Goal: Task Accomplishment & Management: Complete application form

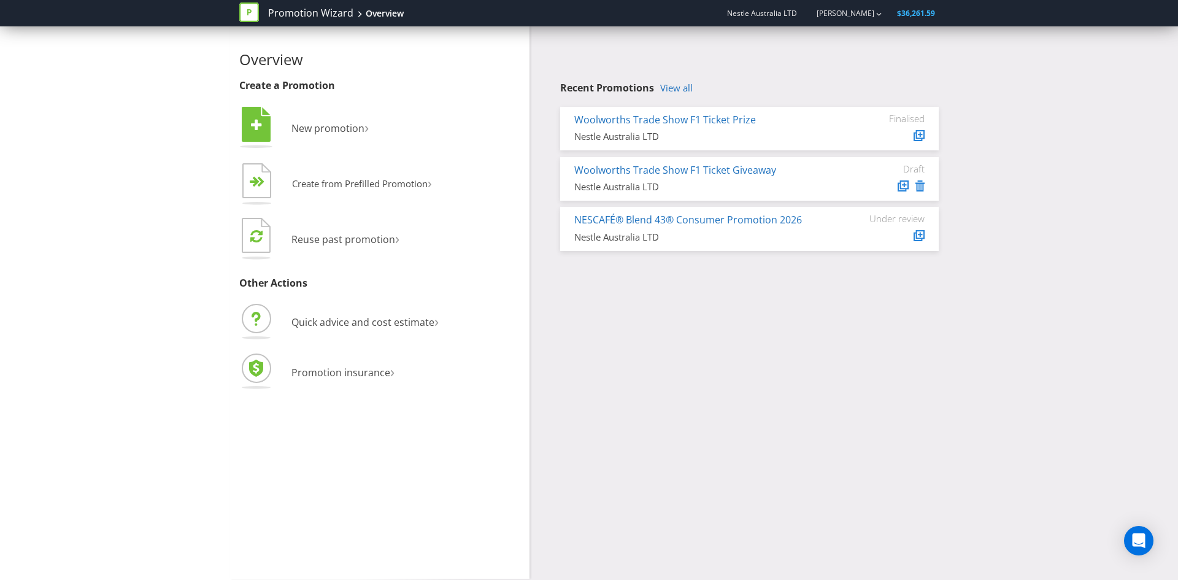
click at [322, 133] on span "New promotion" at bounding box center [328, 129] width 73 height 14
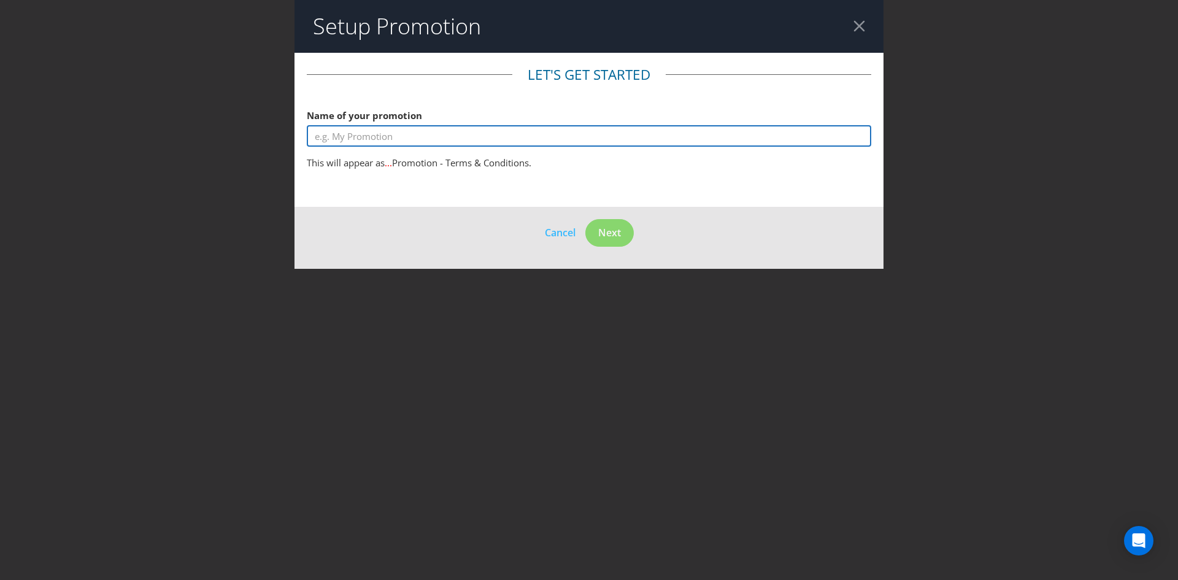
click at [373, 141] on input "text" at bounding box center [589, 135] width 565 height 21
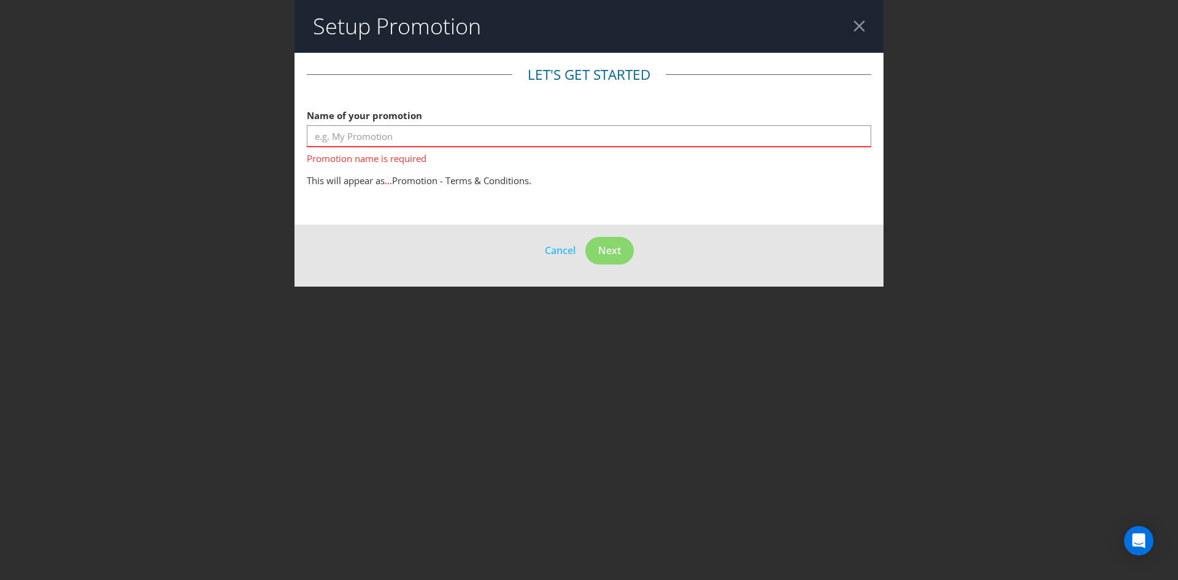
click at [856, 34] on header "Setup Promotion" at bounding box center [589, 26] width 589 height 53
click at [861, 28] on div at bounding box center [860, 26] width 12 height 12
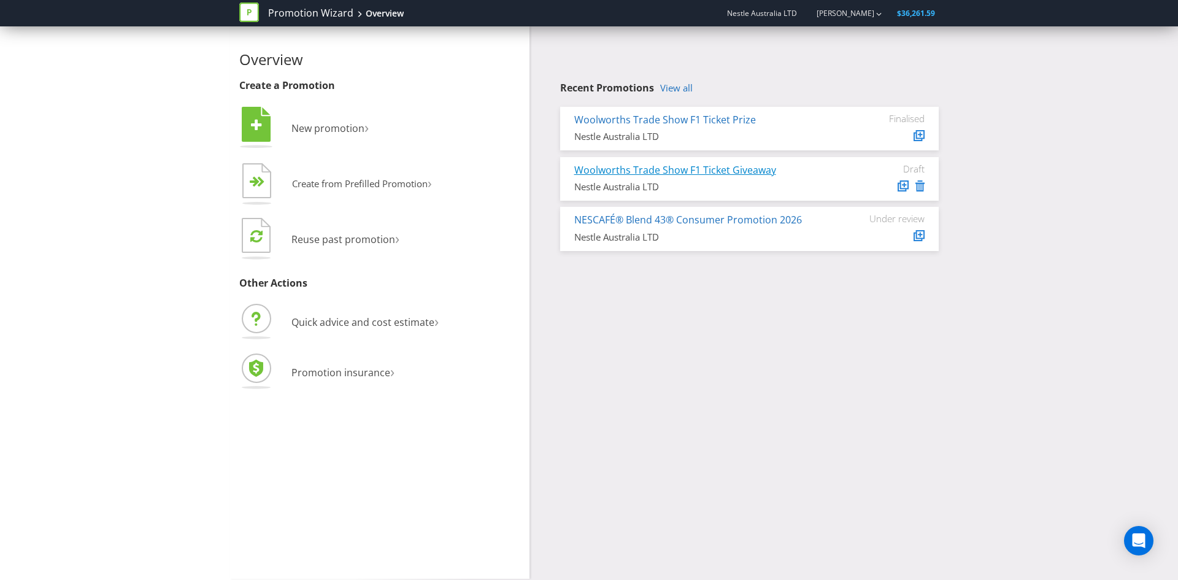
click at [609, 166] on link "Woolworths Trade Show F1 Ticket Giveaway" at bounding box center [675, 170] width 202 height 14
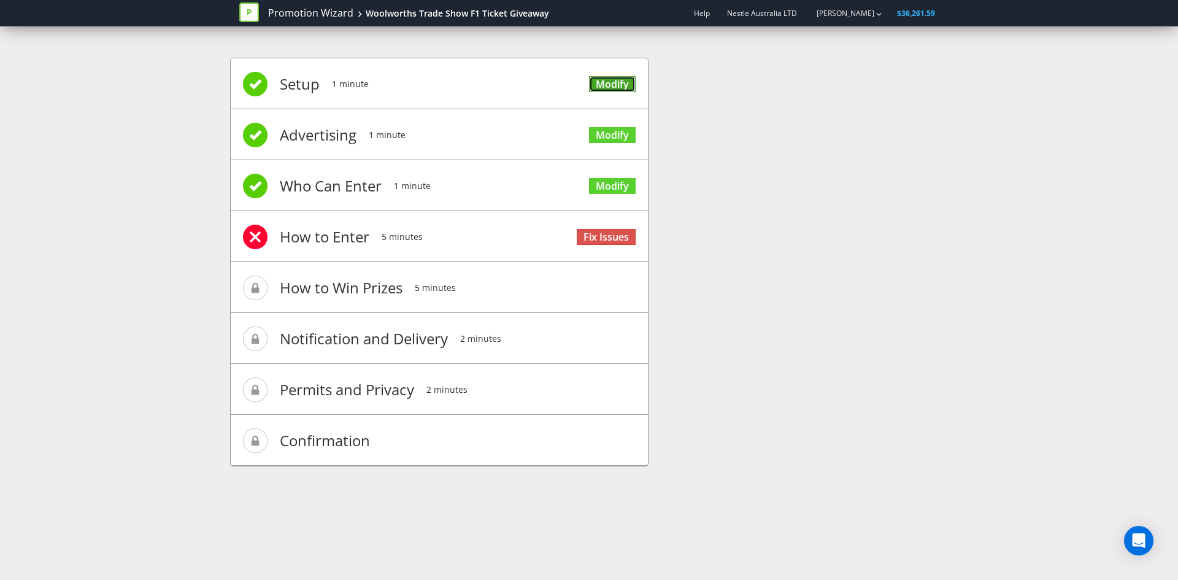
click at [598, 79] on link "Modify" at bounding box center [612, 84] width 47 height 17
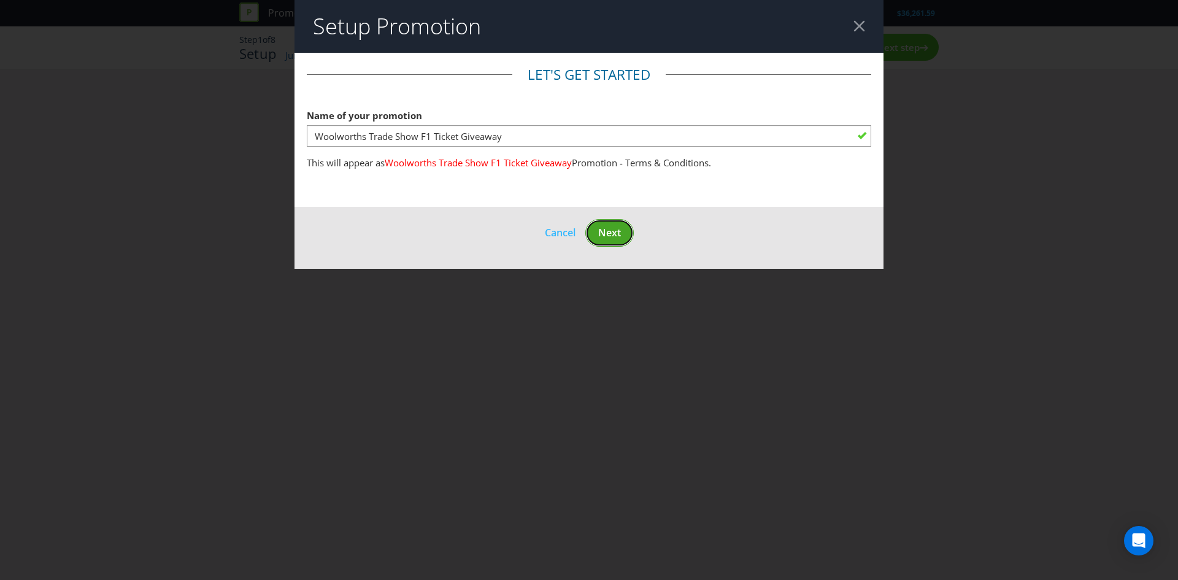
click at [597, 225] on button "Next" at bounding box center [609, 233] width 48 height 28
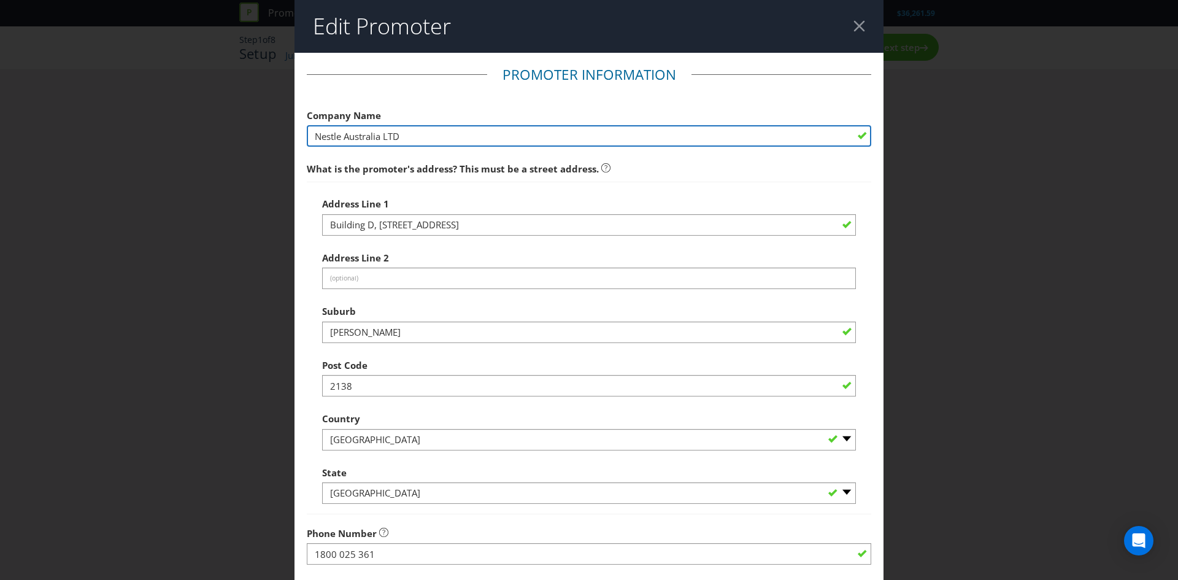
click at [425, 134] on input "Nestle Australia LTD" at bounding box center [589, 135] width 565 height 21
click at [644, 143] on input "Nestle Australia LTD" at bounding box center [589, 135] width 565 height 21
click at [701, 131] on input "Nestle Australia LTD" at bounding box center [589, 135] width 565 height 21
click at [811, 133] on input "Nestle Australia LTD" at bounding box center [589, 135] width 565 height 21
click at [613, 137] on input "Nestle Australia LTD" at bounding box center [589, 135] width 565 height 21
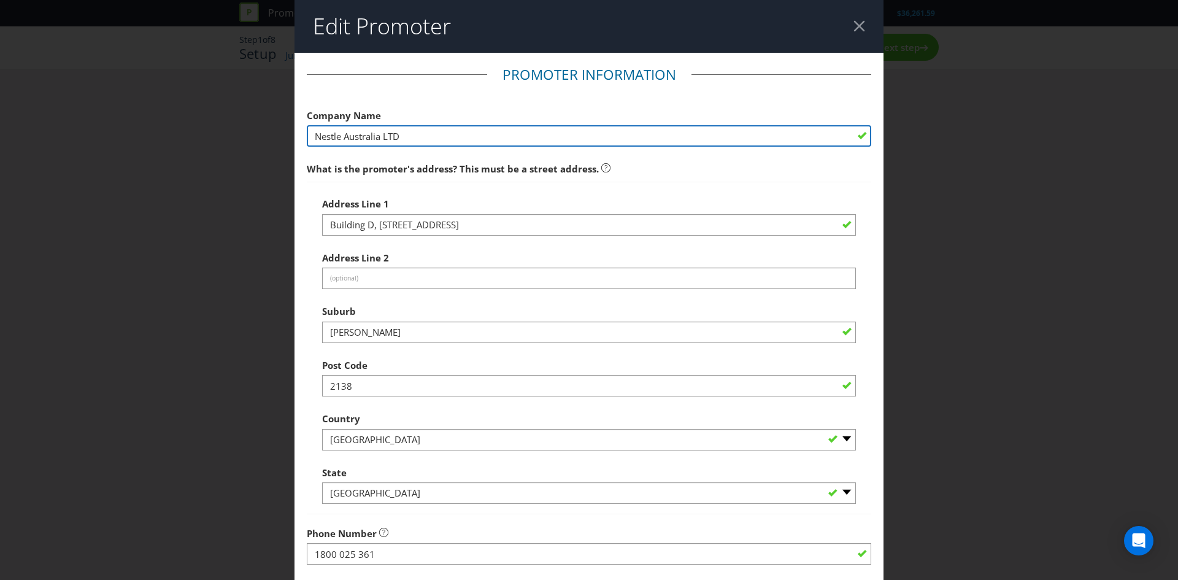
click at [856, 139] on input "Nestle Australia LTD" at bounding box center [589, 135] width 565 height 21
click at [498, 138] on input "Nestle Australia LTD" at bounding box center [589, 135] width 565 height 21
click at [860, 133] on input "Nestle Australia LTD" at bounding box center [589, 135] width 565 height 21
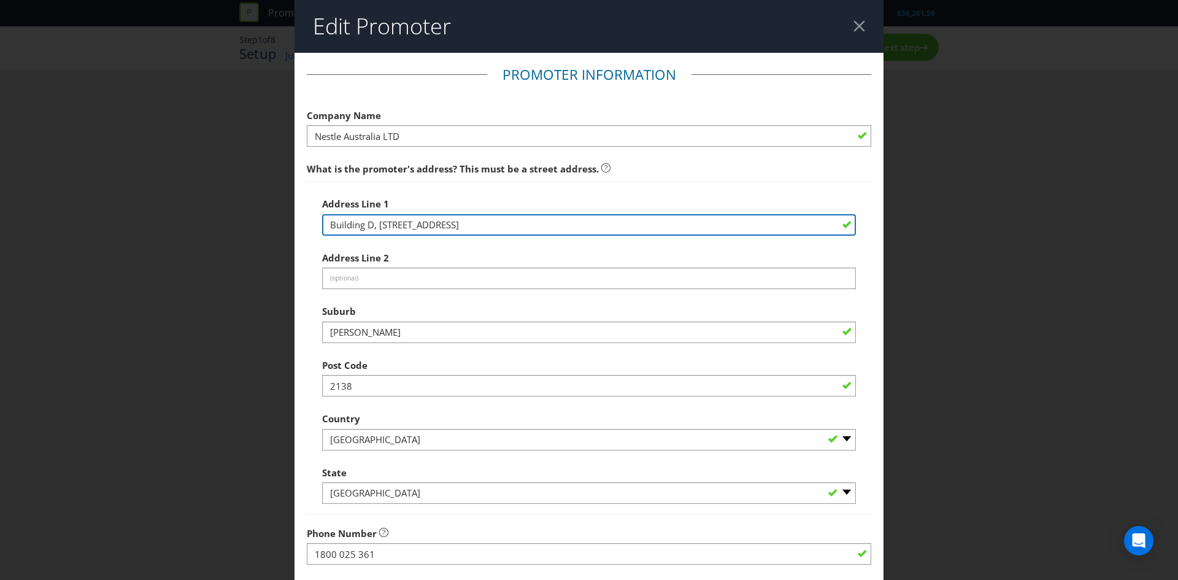
click at [490, 222] on input "Building D, [STREET_ADDRESS]" at bounding box center [589, 224] width 534 height 21
click at [493, 223] on input "Building D, [STREET_ADDRESS]" at bounding box center [589, 224] width 534 height 21
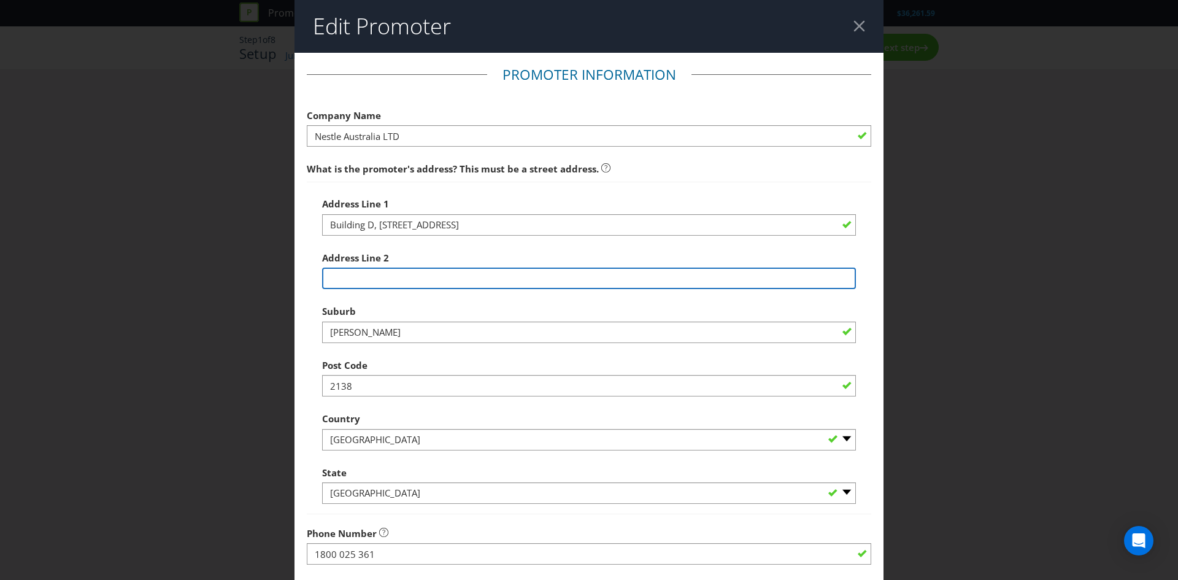
click at [408, 283] on input "text" at bounding box center [589, 278] width 534 height 21
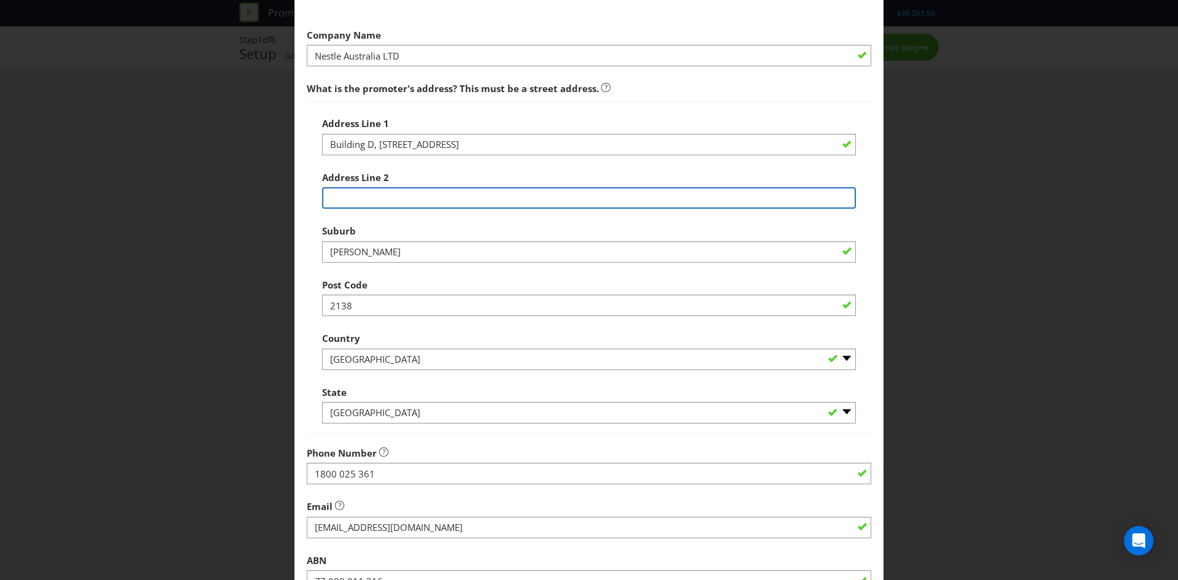
scroll to position [221, 0]
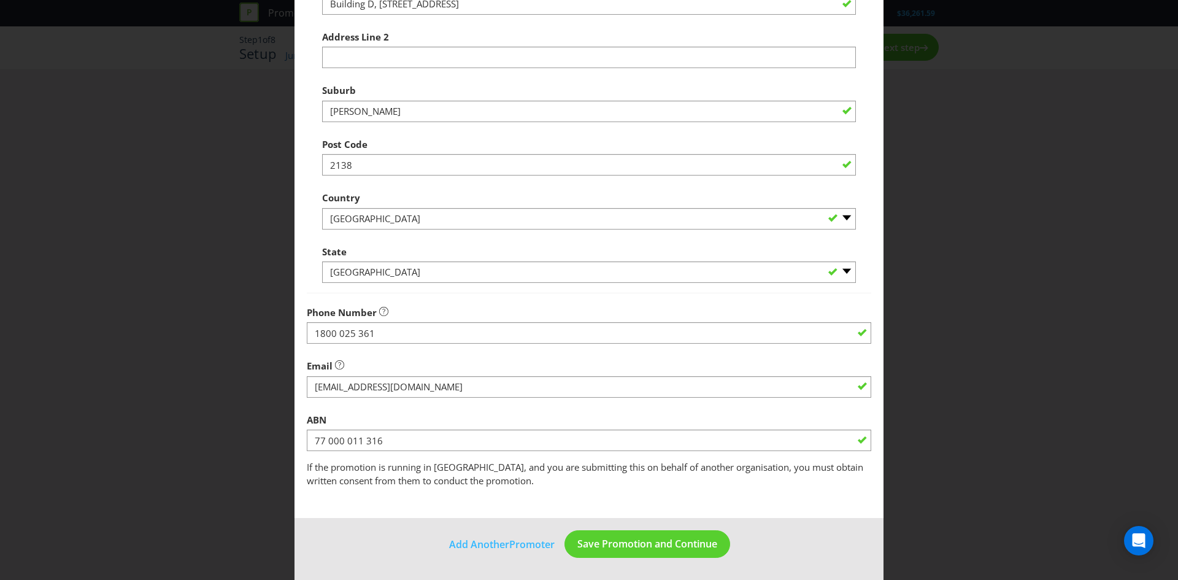
click at [379, 550] on footer "Add Another Promoter Save Promotion and Continue" at bounding box center [589, 549] width 589 height 62
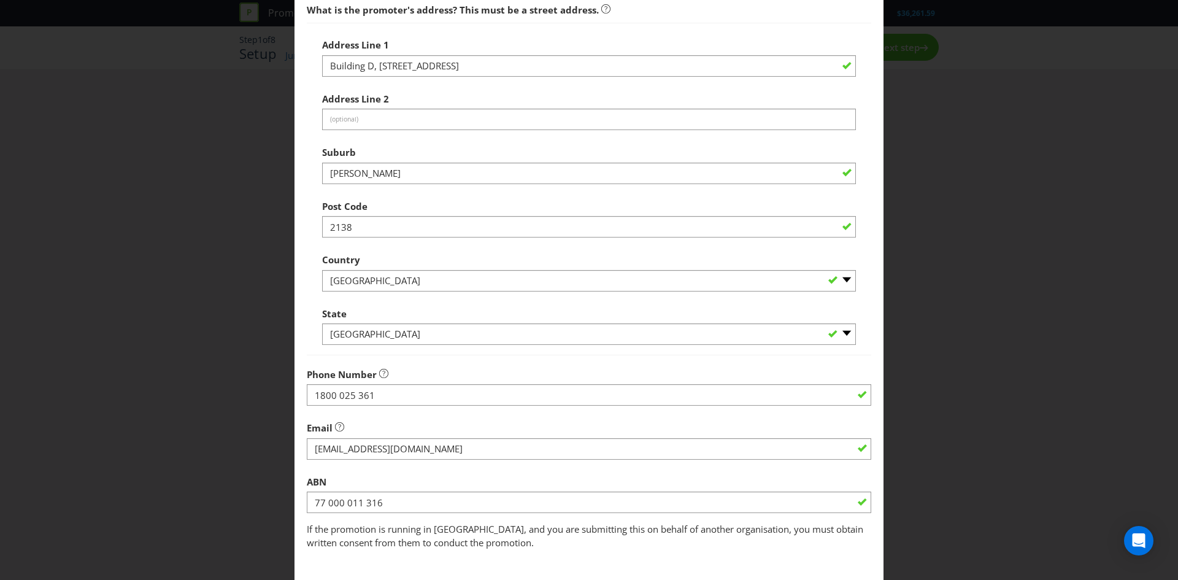
scroll to position [0, 0]
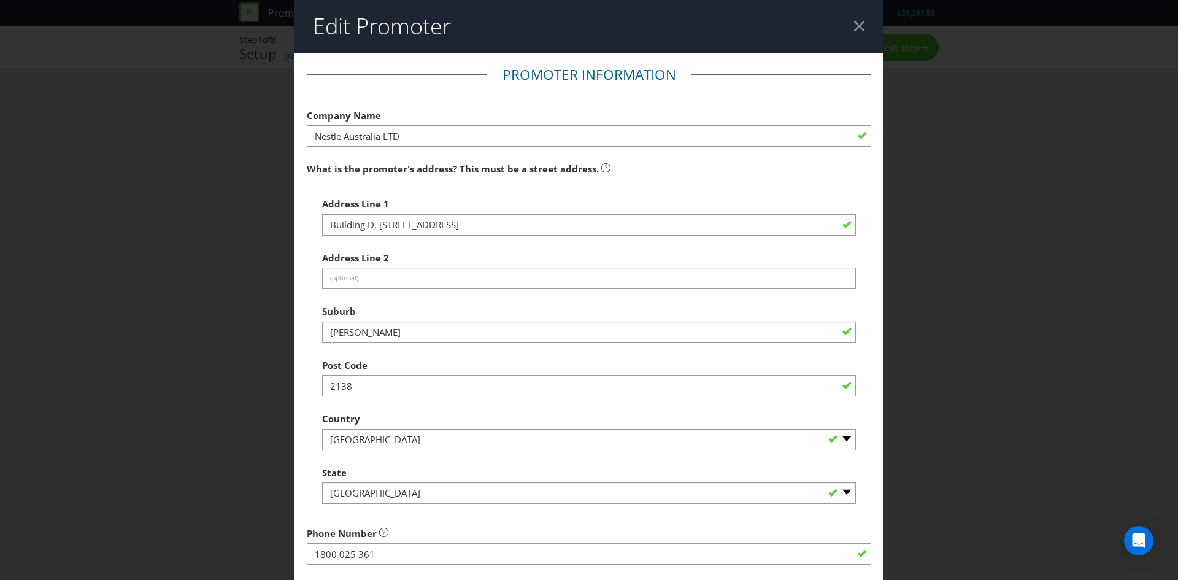
click at [865, 31] on div at bounding box center [860, 26] width 12 height 12
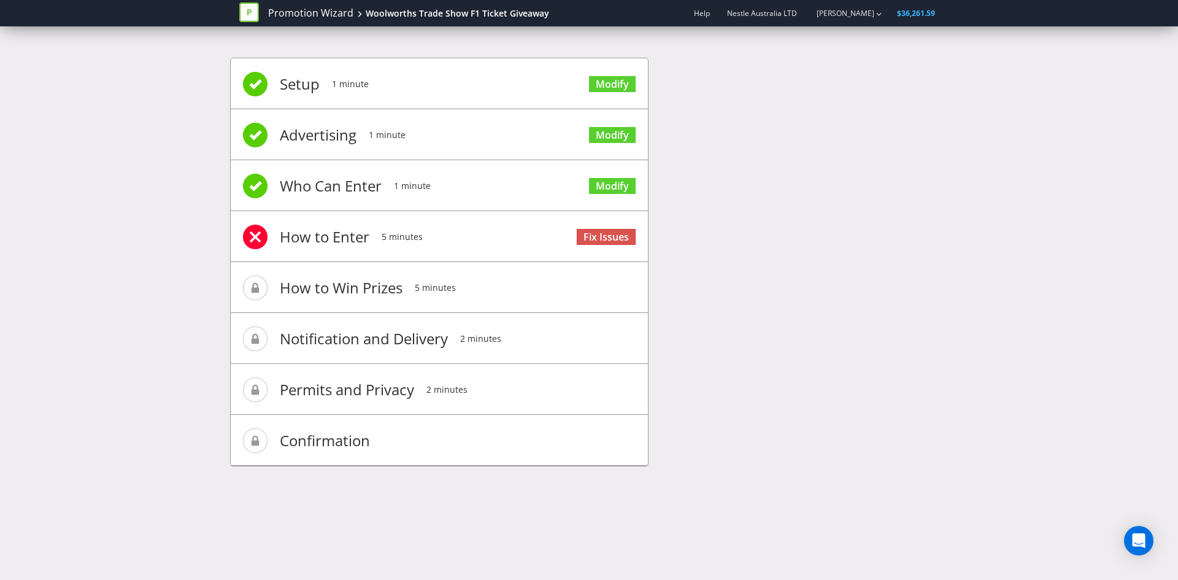
click at [157, 72] on div "Setup 1 minute Modify Advertising 1 minute Modify Who Can Enter 1 minute Modify…" at bounding box center [589, 268] width 1178 height 458
click at [309, 7] on link "Promotion Wizard" at bounding box center [310, 13] width 85 height 14
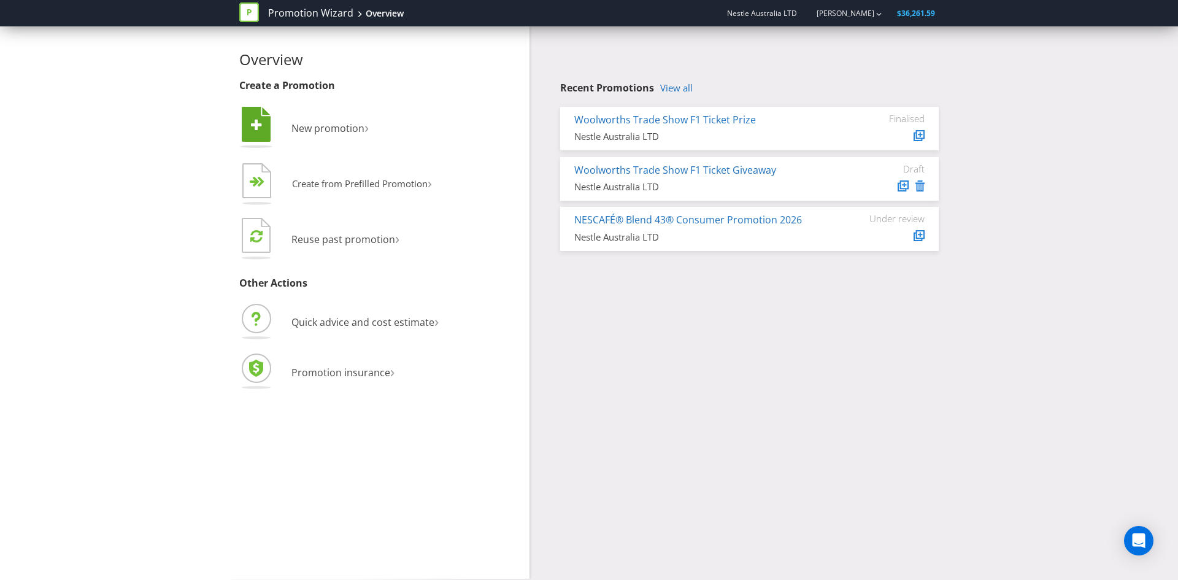
click at [326, 137] on li " New promotion ›" at bounding box center [379, 129] width 281 height 50
click at [331, 132] on span "New promotion" at bounding box center [328, 129] width 73 height 14
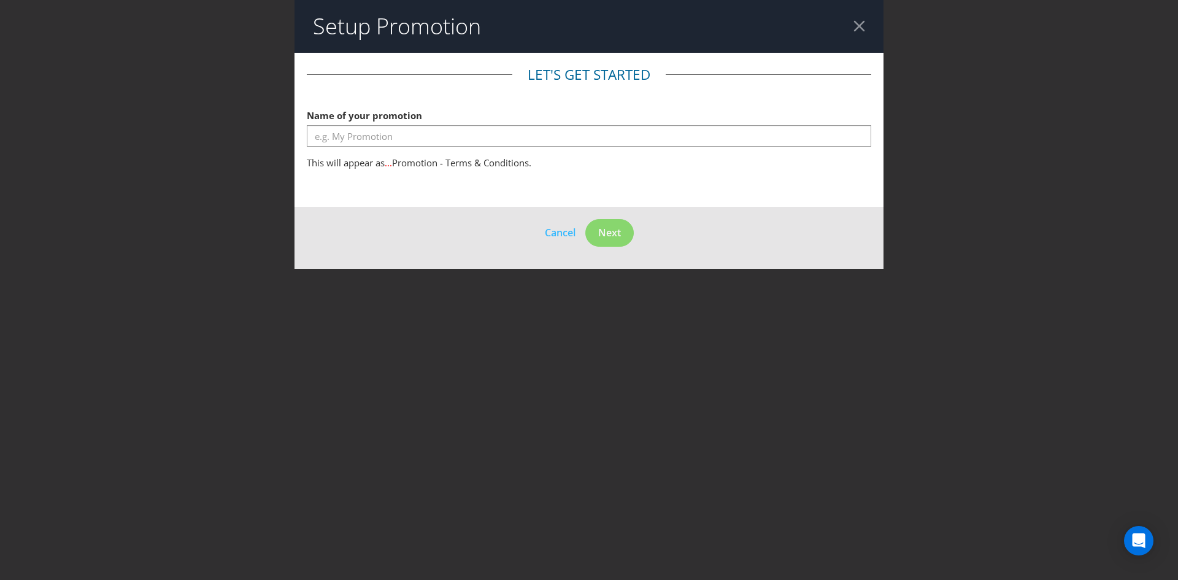
drag, startPoint x: 486, startPoint y: 149, endPoint x: 483, endPoint y: 143, distance: 6.9
click at [487, 149] on fieldset "Let's get started Name of your promotion This will appear as ... Promotion - Te…" at bounding box center [589, 120] width 565 height 111
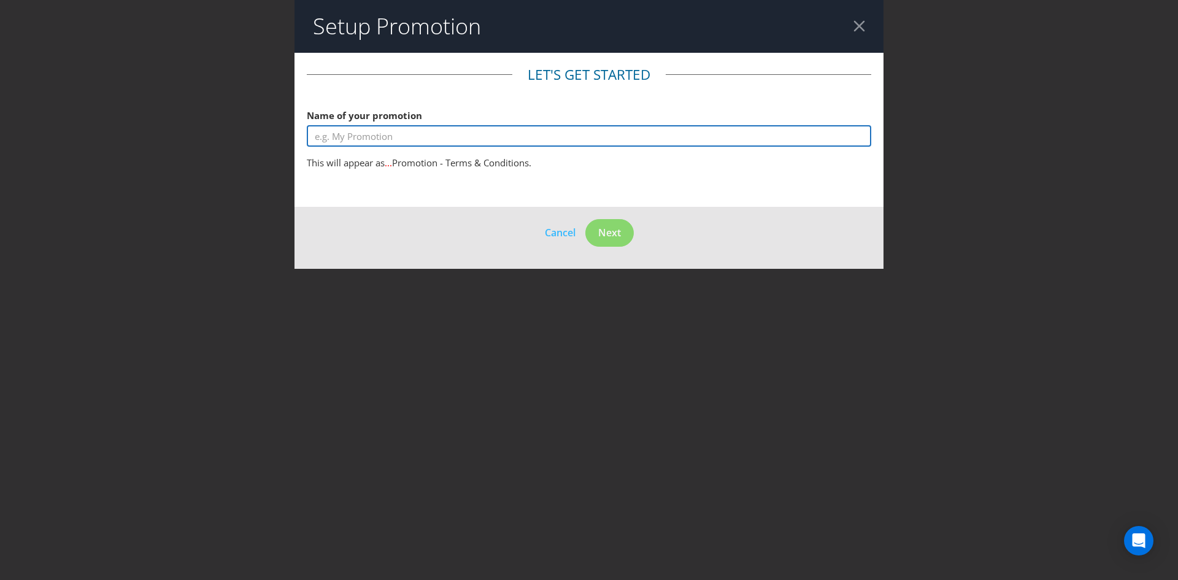
click at [482, 142] on input "text" at bounding box center [589, 135] width 565 height 21
type input "test"
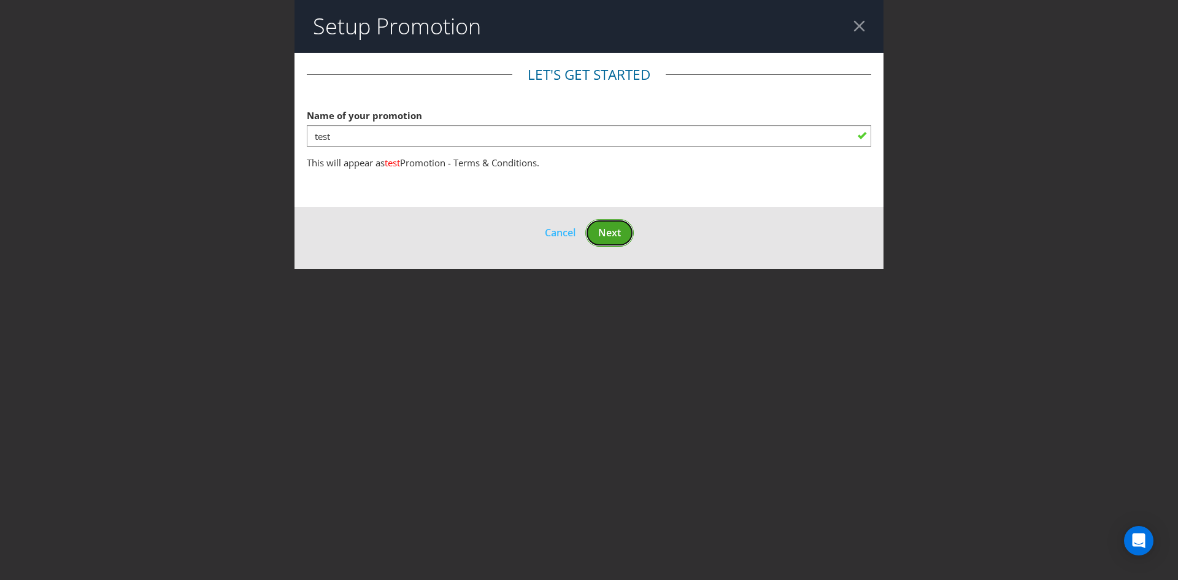
click at [594, 235] on button "Next" at bounding box center [609, 233] width 48 height 28
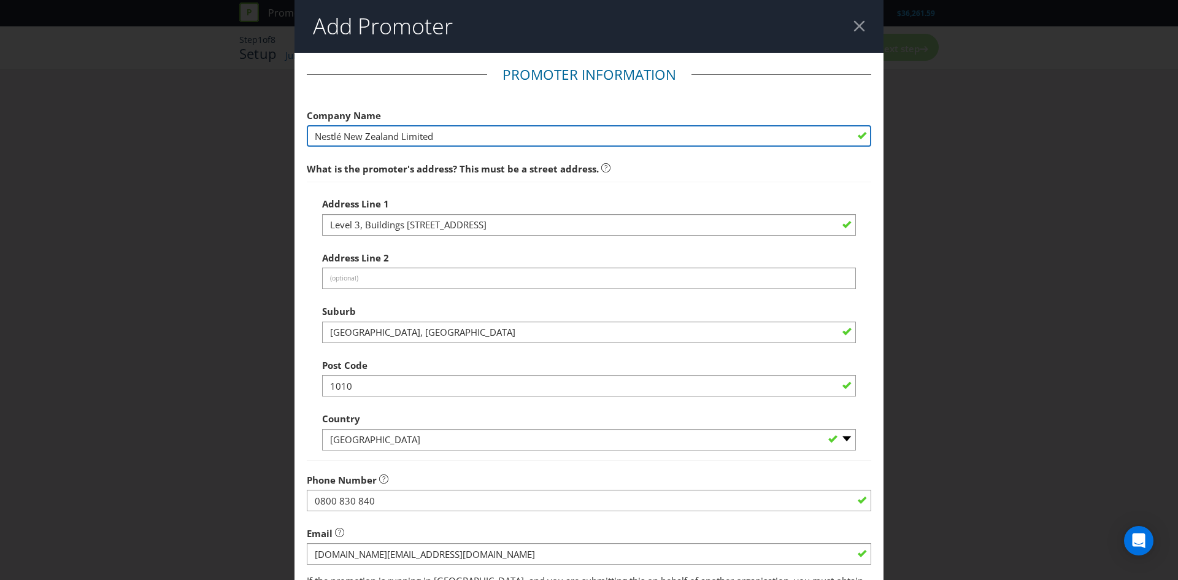
click at [491, 126] on input "Nestlé New Zealand Limited" at bounding box center [589, 135] width 565 height 21
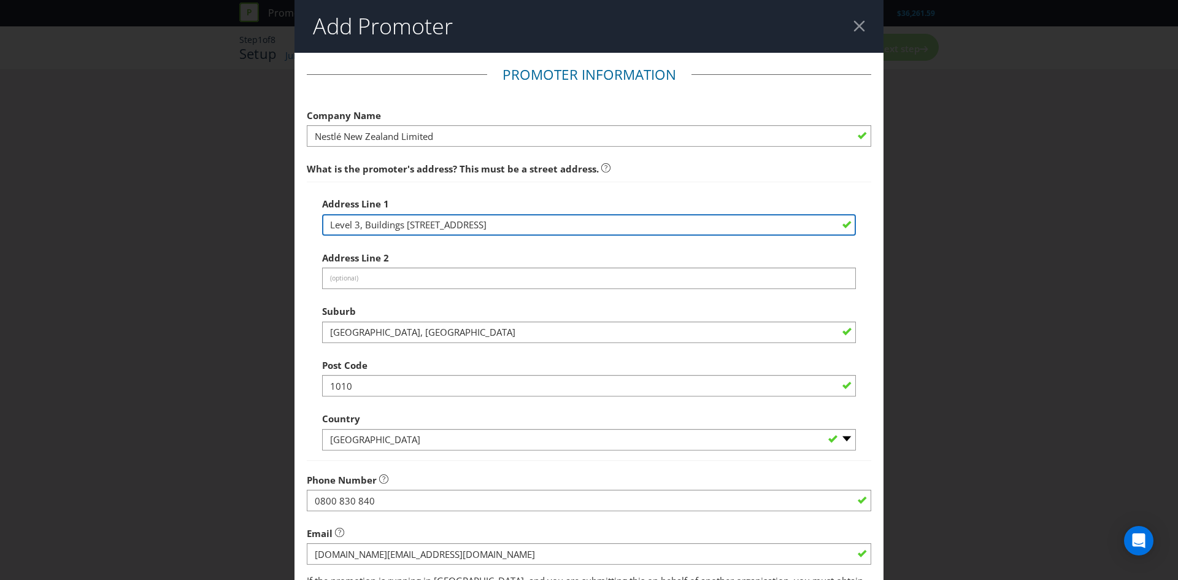
click at [701, 220] on input "Level 3, Buildings [STREET_ADDRESS]" at bounding box center [589, 224] width 534 height 21
click at [838, 228] on input "Level 3, Buildings [STREET_ADDRESS]" at bounding box center [589, 224] width 534 height 21
click at [847, 223] on input "Level 3, Buildings [STREET_ADDRESS]" at bounding box center [589, 224] width 534 height 21
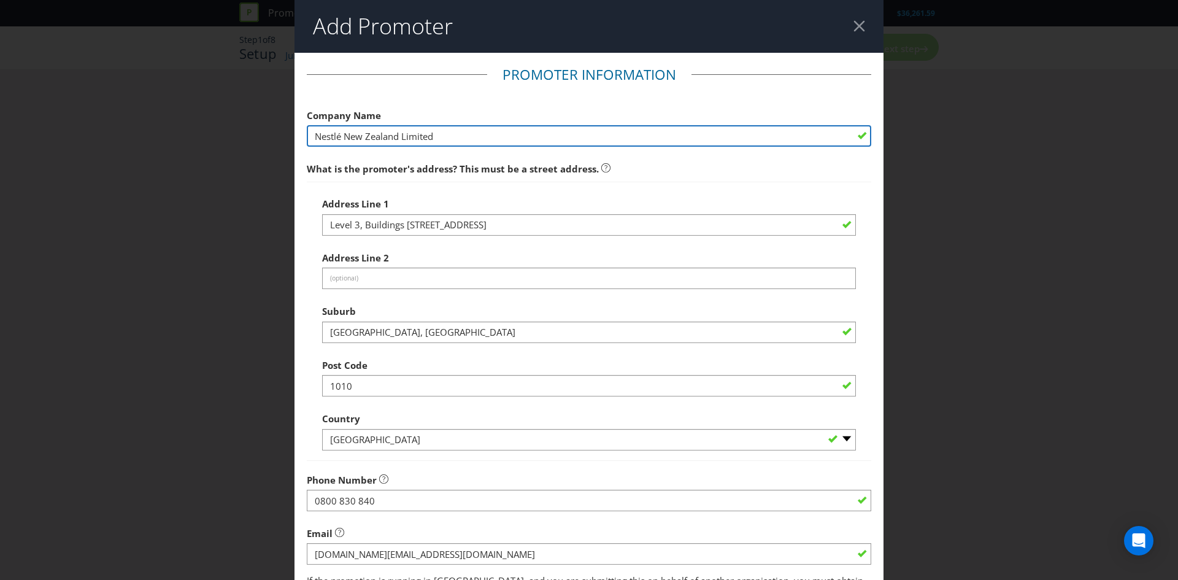
click at [858, 134] on input "Nestlé New Zealand Limited" at bounding box center [589, 135] width 565 height 21
click at [862, 136] on input "Nestlé New Zealand Limited" at bounding box center [589, 135] width 565 height 21
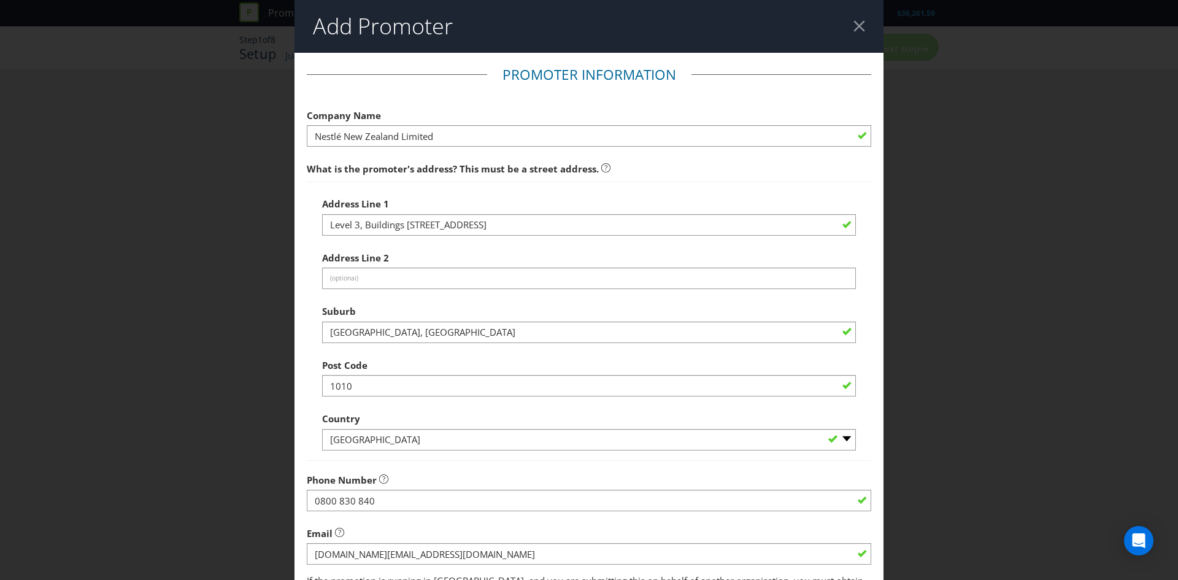
click at [868, 21] on header "Add Promoter" at bounding box center [589, 26] width 589 height 53
click at [860, 25] on div at bounding box center [860, 26] width 12 height 12
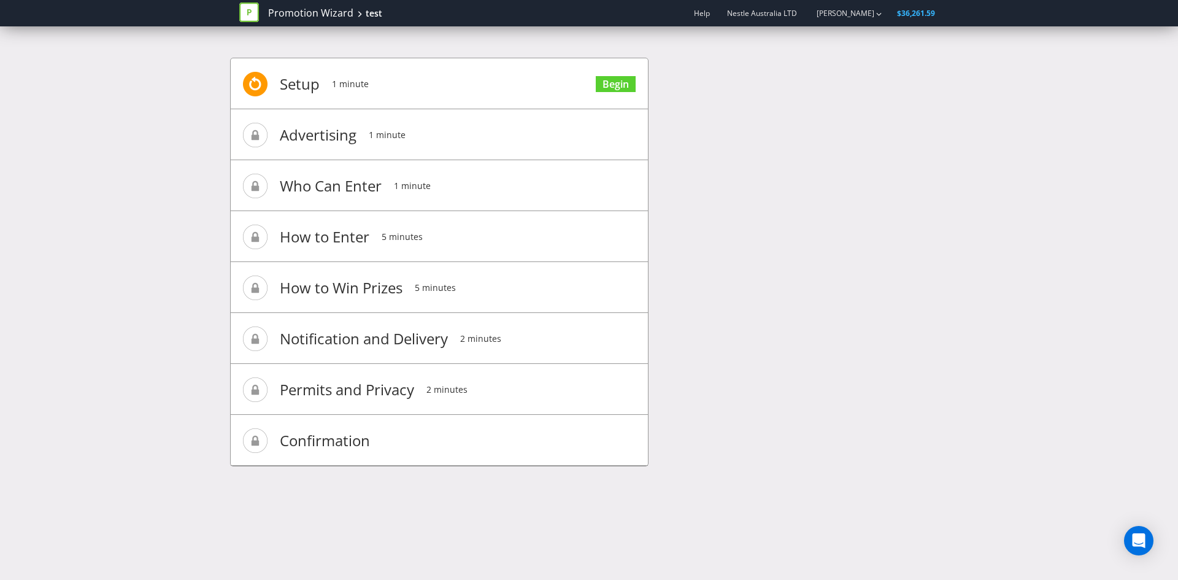
click at [535, 578] on div "Promotion Wizard test Help Nestle Australia LTD [PERSON_NAME] $36,261.59 Setup …" at bounding box center [589, 290] width 1178 height 580
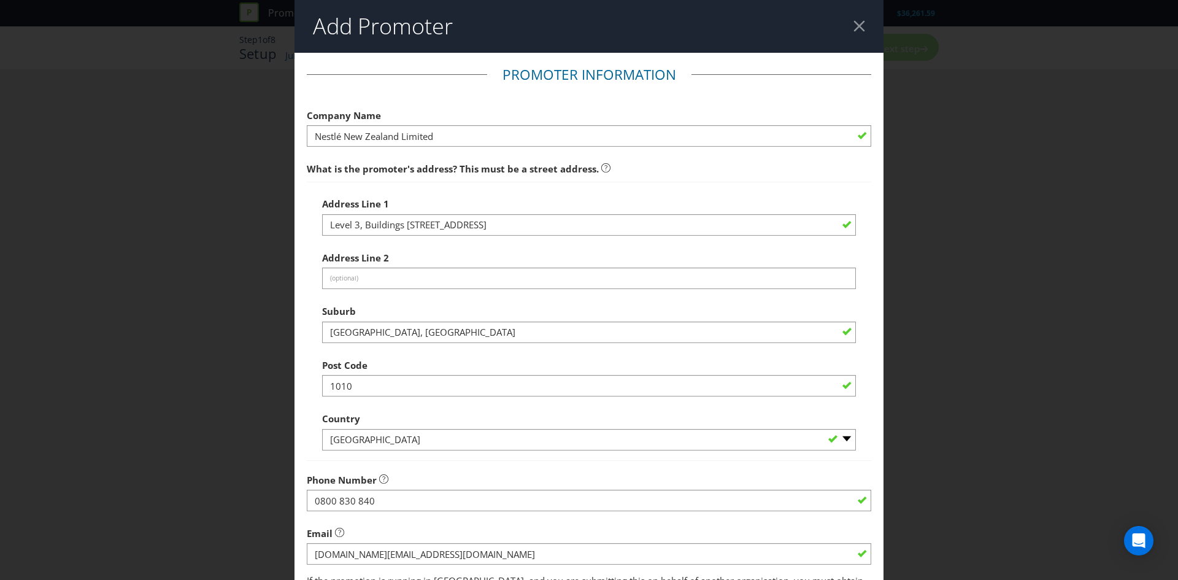
click at [144, 93] on div "Add Promoter Promoter Information Company Name Nestlé New Zealand Limited What …" at bounding box center [589, 290] width 1178 height 580
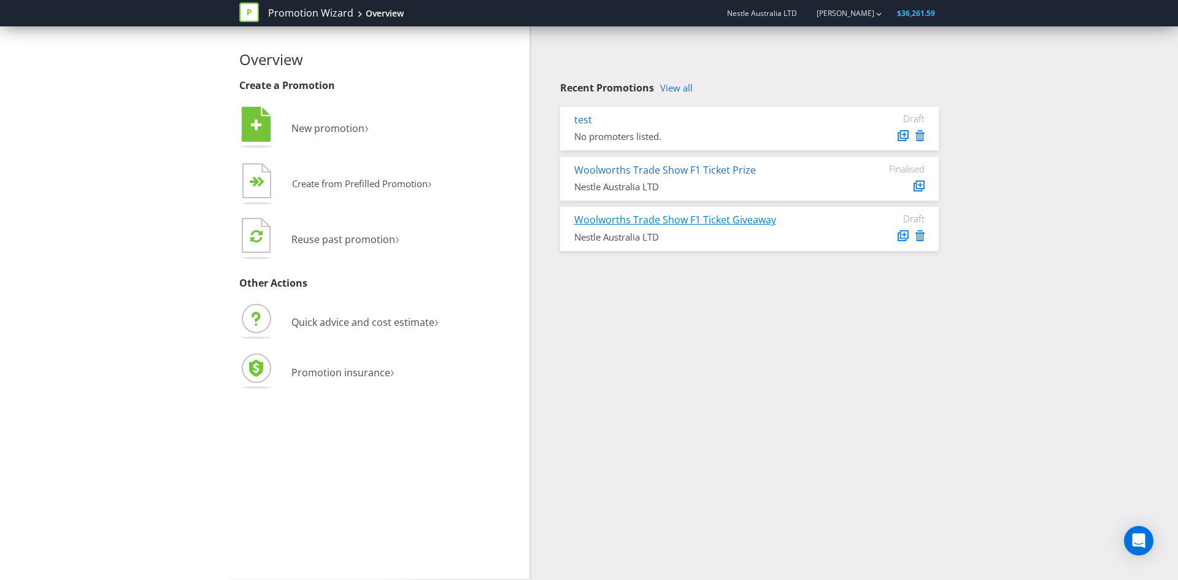
click at [646, 215] on link "Woolworths Trade Show F1 Ticket Giveaway" at bounding box center [675, 220] width 202 height 14
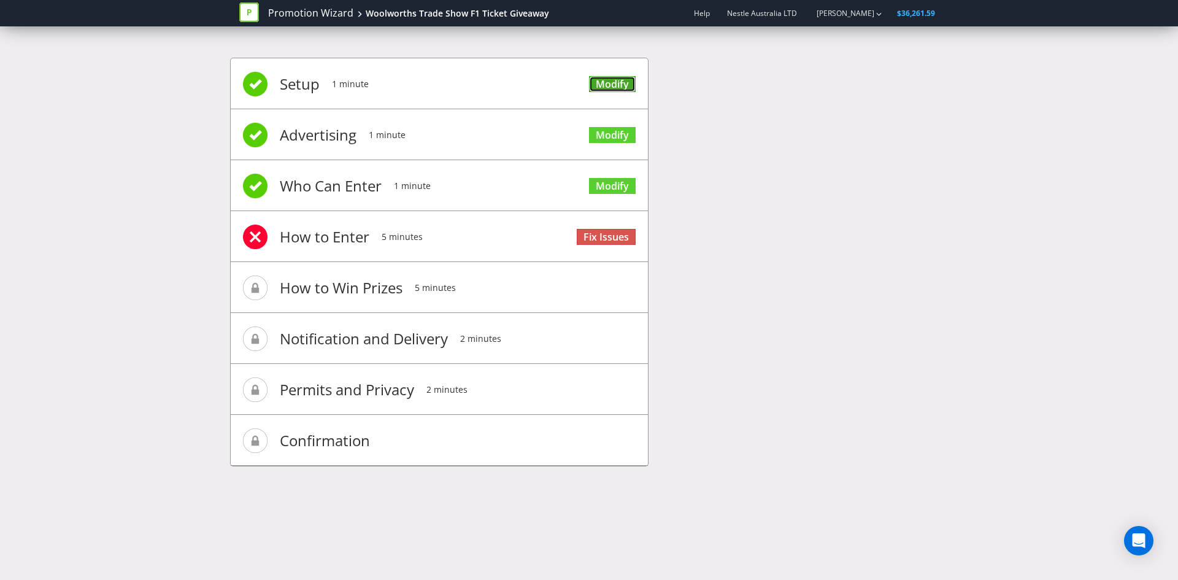
click at [602, 80] on link "Modify" at bounding box center [612, 84] width 47 height 17
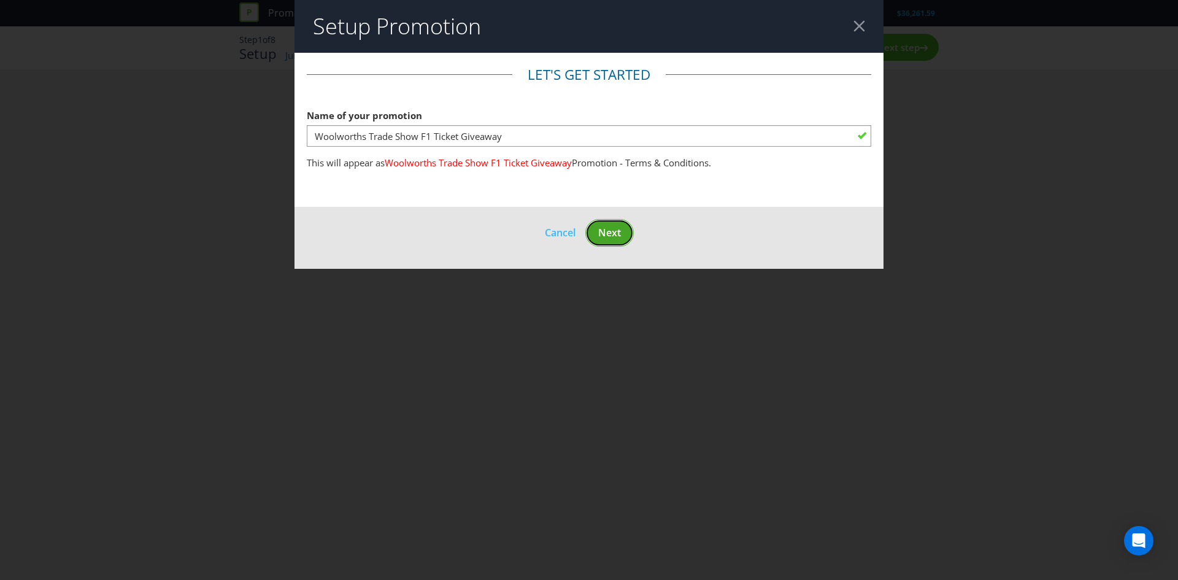
click at [627, 226] on button "Next" at bounding box center [609, 233] width 48 height 28
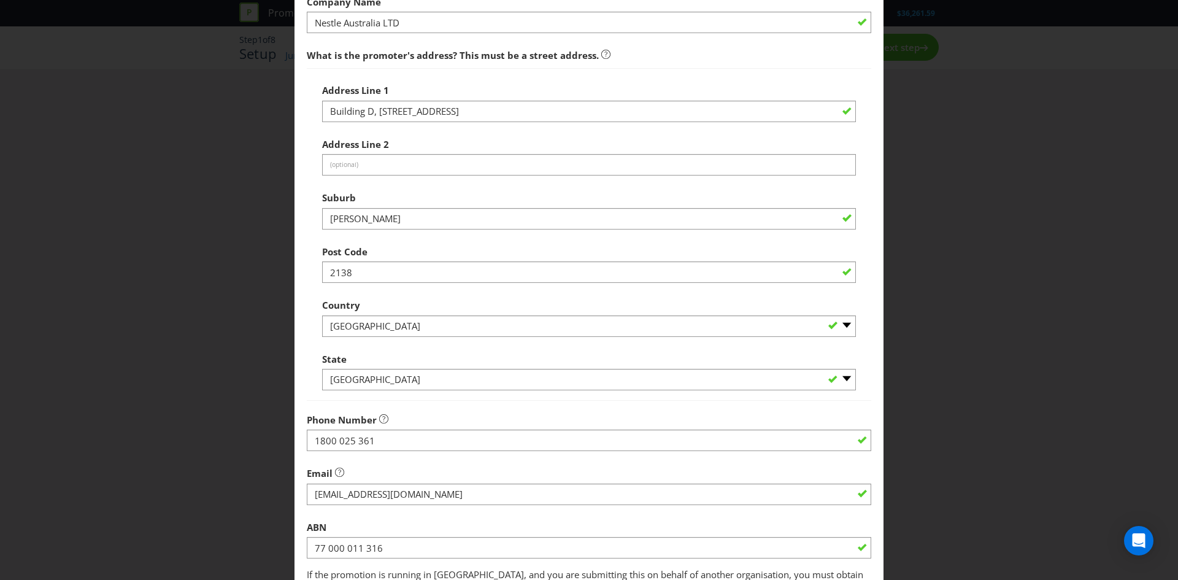
scroll to position [112, 0]
click at [21, 376] on div "Edit Promoter Promoter Information Company Name Nestle Australia LTD What is th…" at bounding box center [589, 290] width 1178 height 580
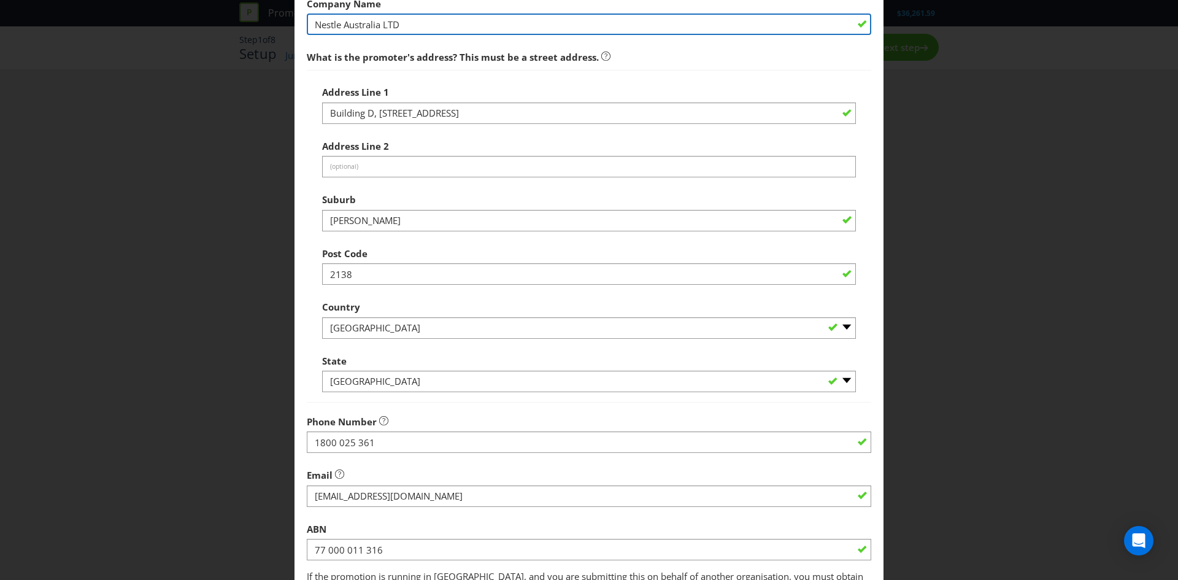
drag, startPoint x: 648, startPoint y: 32, endPoint x: 718, endPoint y: 4, distance: 75.4
click at [648, 31] on input "Nestle Australia LTD" at bounding box center [589, 24] width 565 height 21
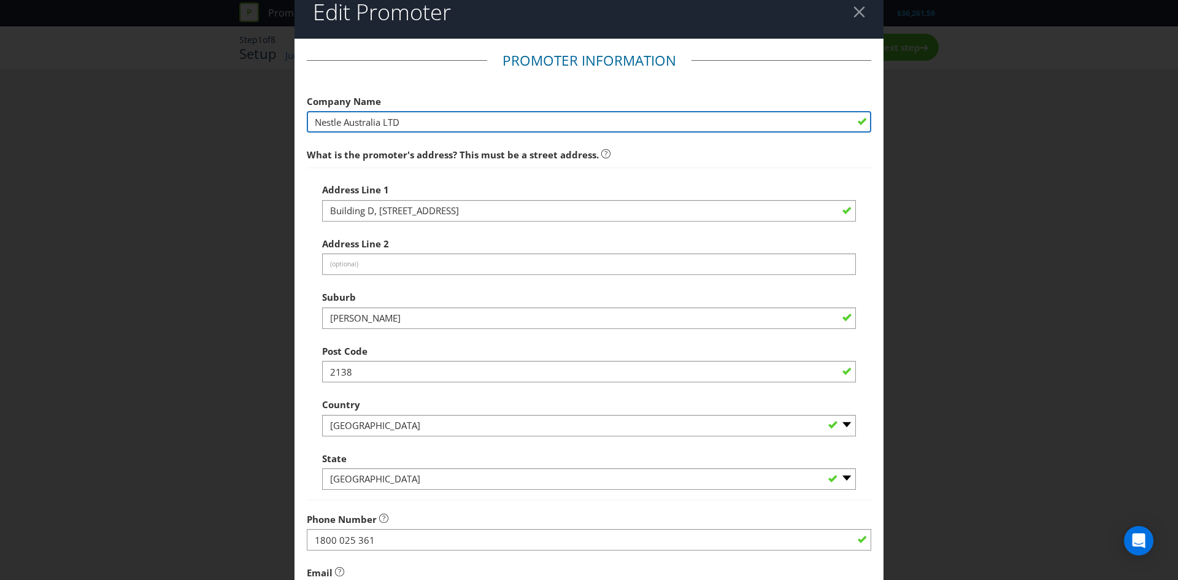
scroll to position [0, 0]
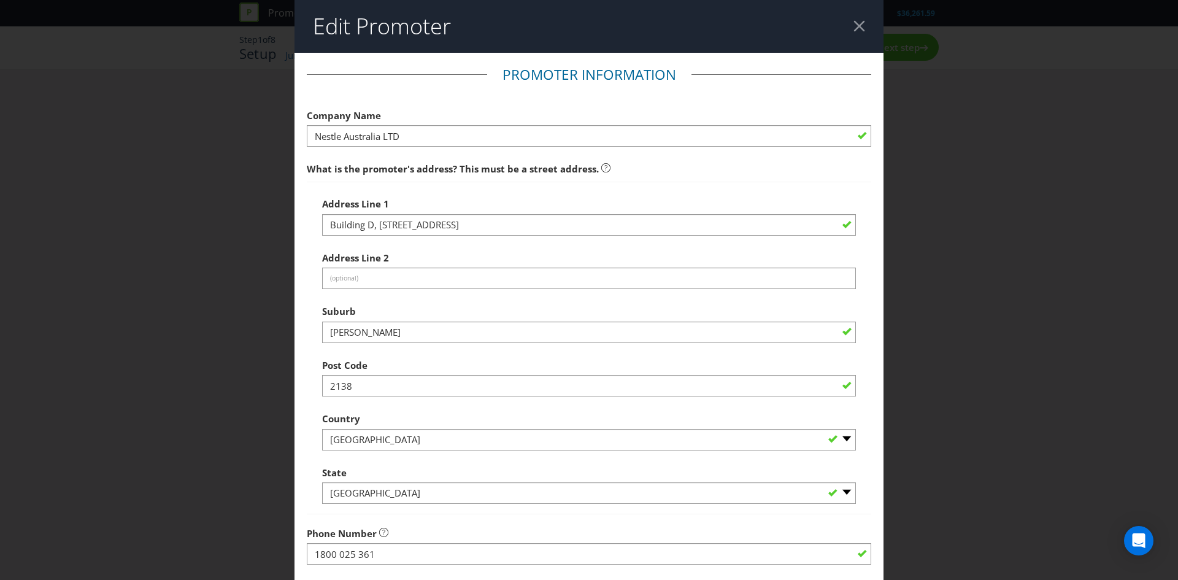
click at [871, 19] on header "Edit Promoter" at bounding box center [589, 26] width 589 height 53
click at [862, 25] on div at bounding box center [860, 26] width 12 height 12
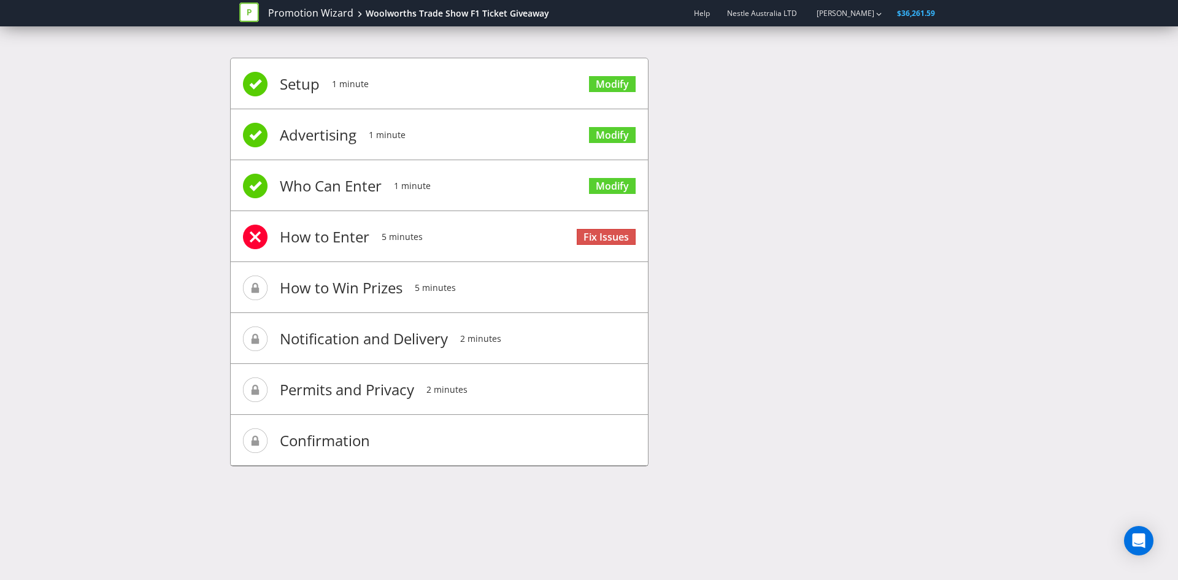
click at [319, 21] on div "Promotion Wizard Woolworths Trade Show F1 Ticket Giveaway" at bounding box center [398, 13] width 319 height 26
click at [284, 20] on div "Promotion Wizard Woolworths Trade Show F1 Ticket Giveaway" at bounding box center [398, 13] width 319 height 26
click at [296, 15] on link "Promotion Wizard" at bounding box center [310, 13] width 85 height 14
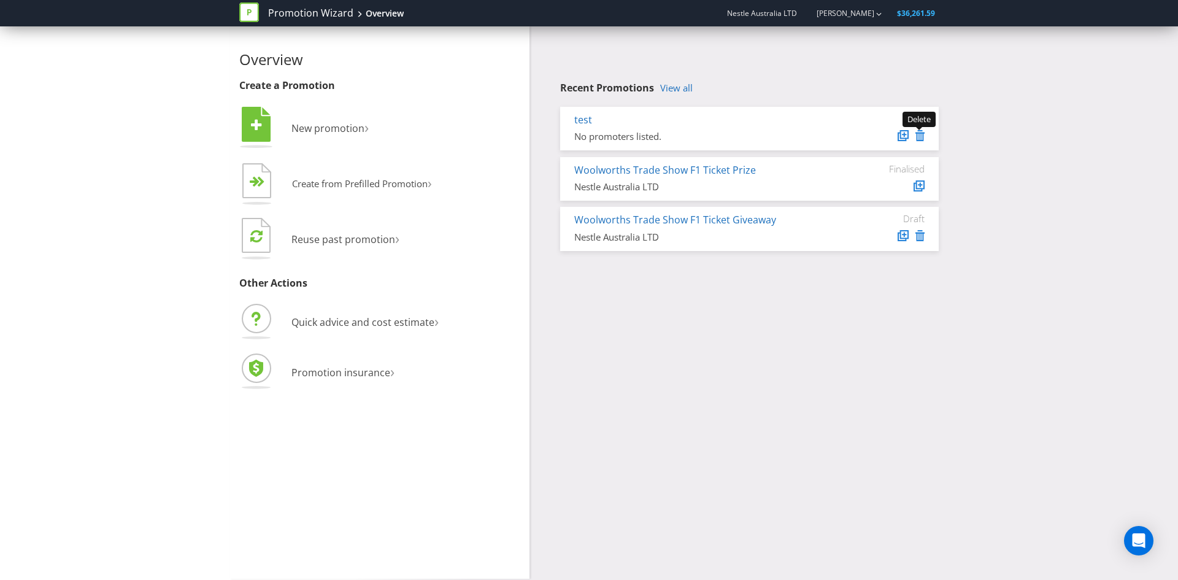
click at [918, 134] on icon at bounding box center [920, 135] width 9 height 11
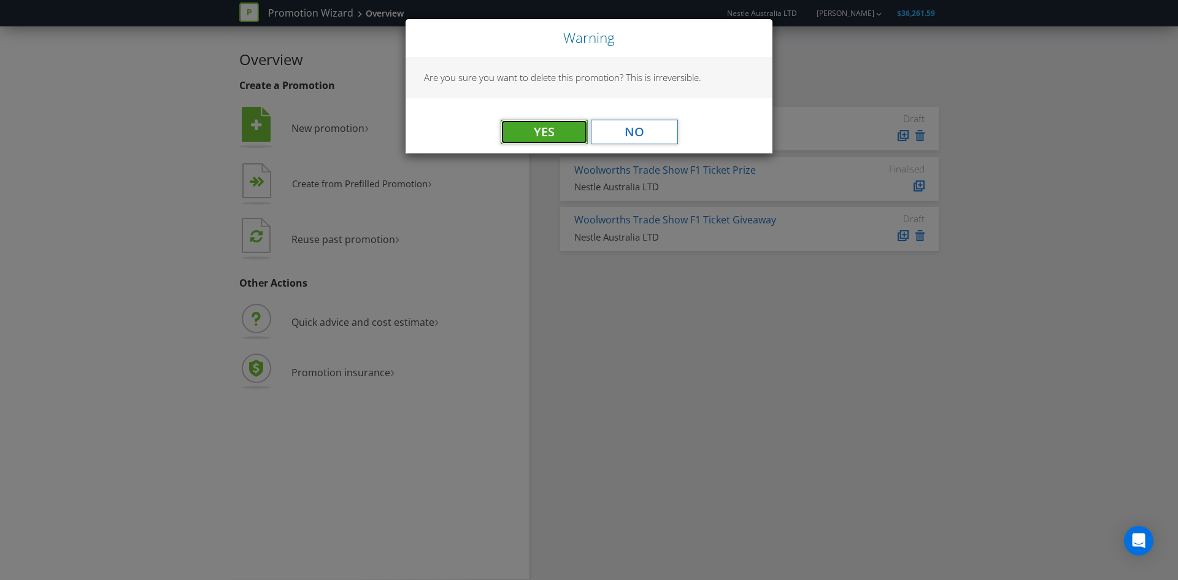
click at [554, 127] on button "Yes" at bounding box center [544, 132] width 87 height 25
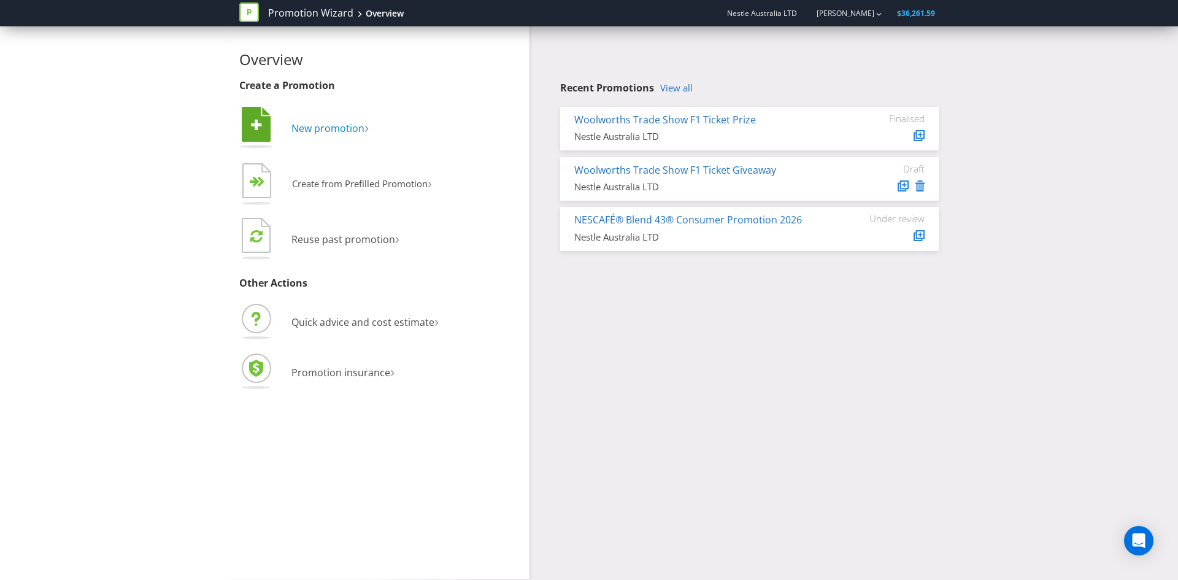
click at [332, 128] on span "New promotion" at bounding box center [328, 129] width 73 height 14
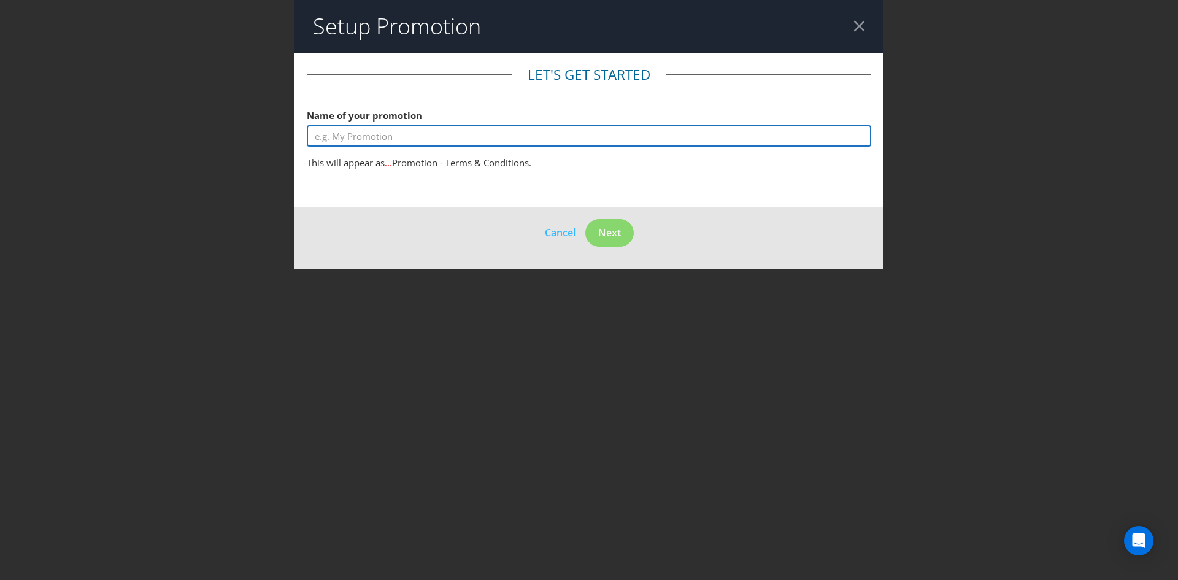
click at [450, 138] on input "text" at bounding box center [589, 135] width 565 height 21
click at [331, 136] on input "text" at bounding box center [589, 135] width 565 height 21
type input "test"
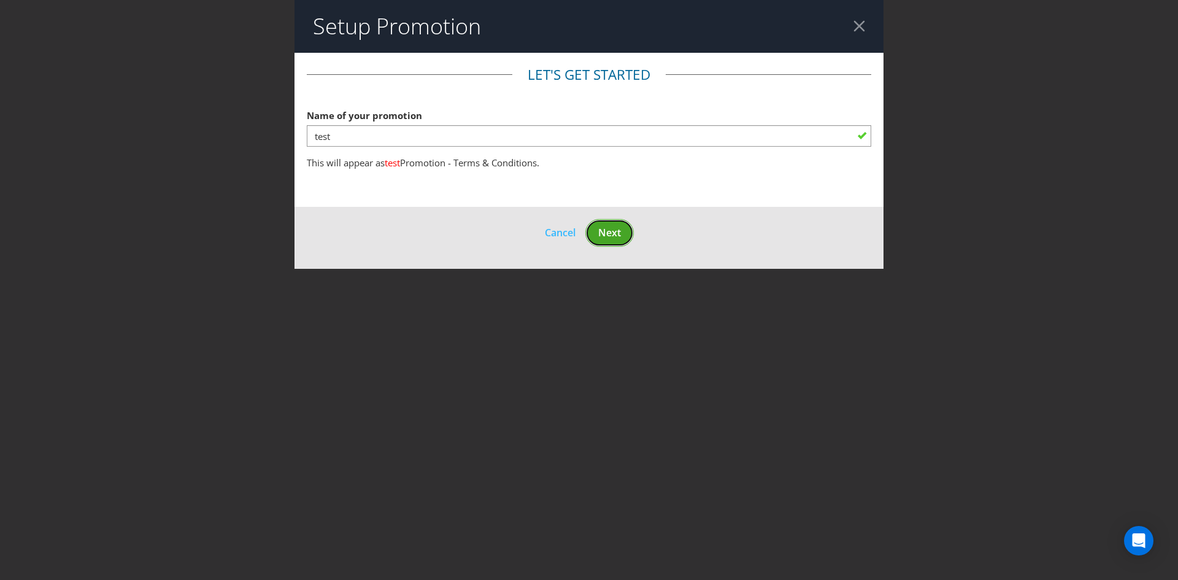
click at [624, 234] on button "Next" at bounding box center [609, 233] width 48 height 28
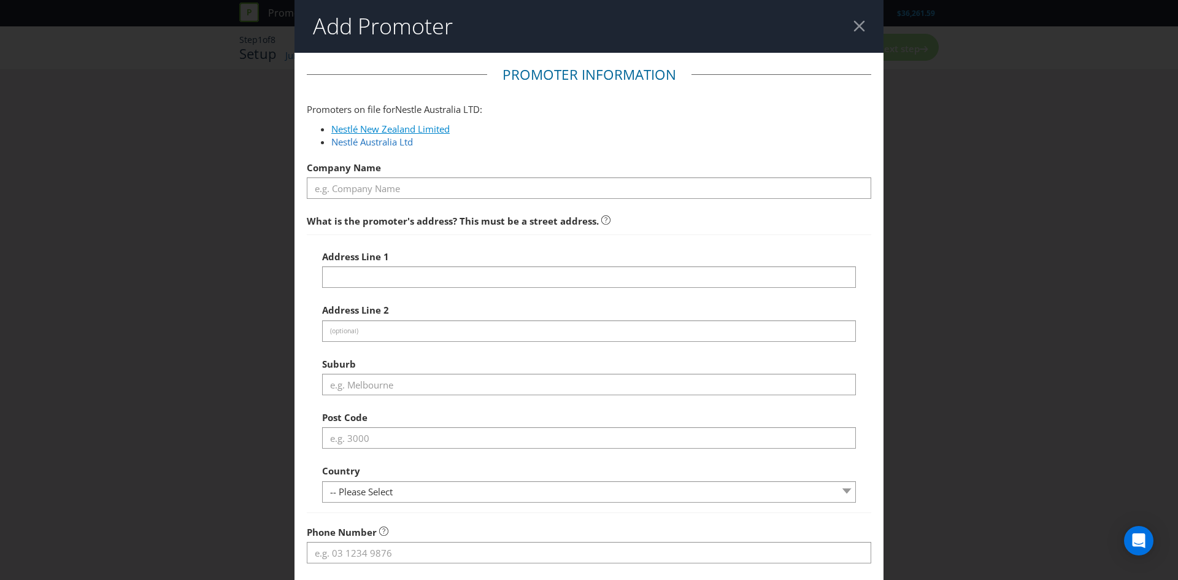
click at [417, 123] on link "Nestlé New Zealand Limited" at bounding box center [390, 129] width 118 height 12
type input "Nestlé New Zealand Limited"
type input "Level 3, Buildings [STREET_ADDRESS]"
type input "[GEOGRAPHIC_DATA], [GEOGRAPHIC_DATA]"
type input "1010"
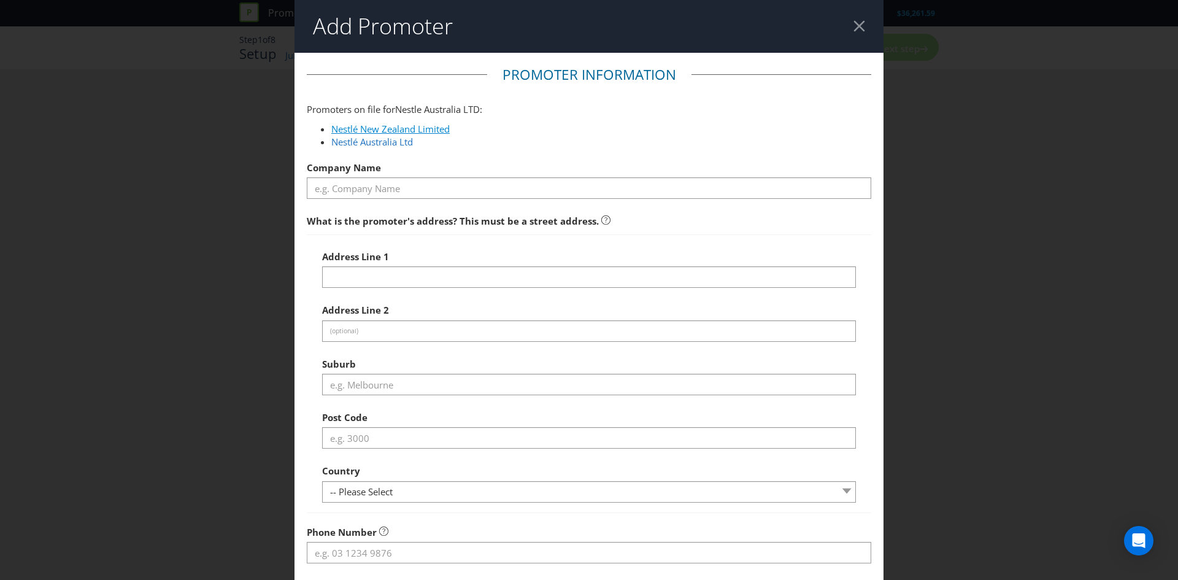
select select "NZ"
type input "0800 830 840"
type input "[DOMAIN_NAME][EMAIL_ADDRESS][DOMAIN_NAME]"
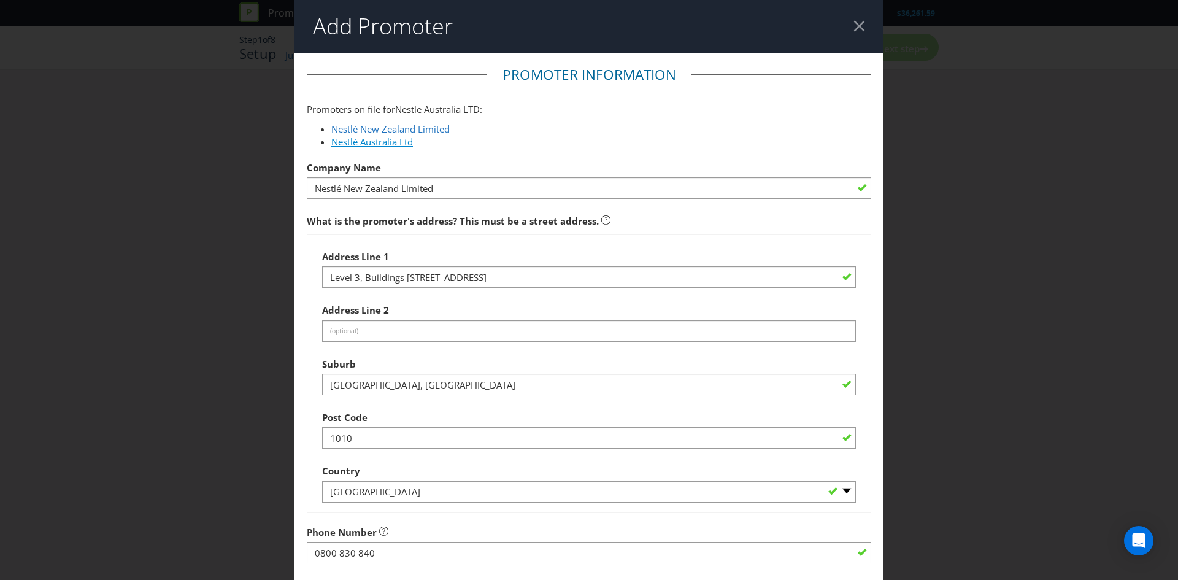
click at [377, 144] on link "Nestlé Australia Ltd" at bounding box center [372, 142] width 82 height 12
type input "Nestlé Australia Ltd"
type input "1 Homebush Bay Drive"
type input "[PERSON_NAME]"
type input "2138"
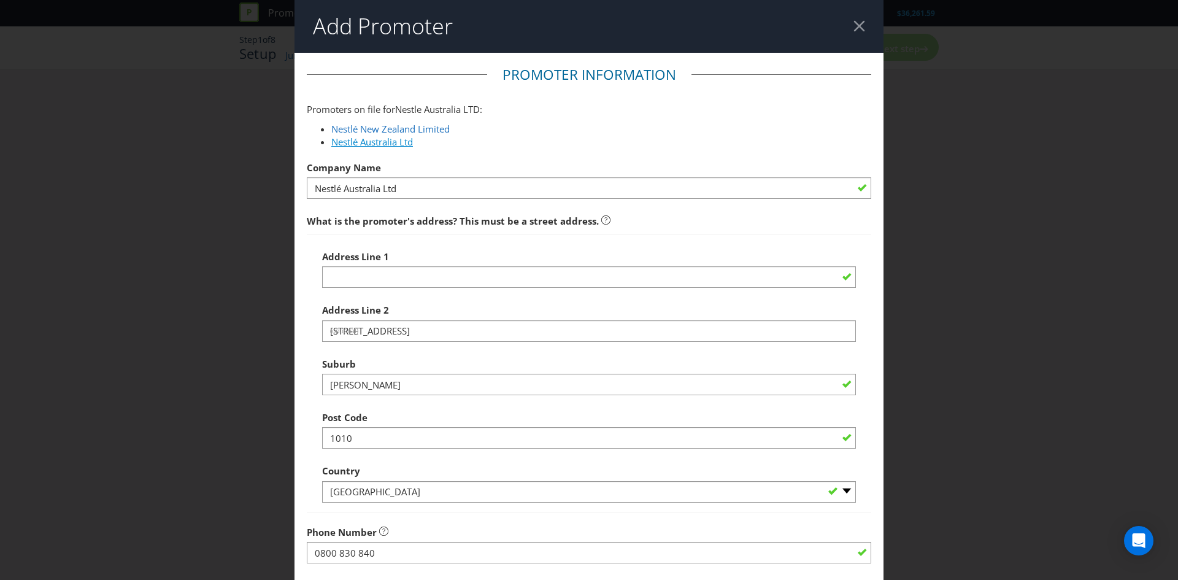
select select "AU"
type input "1800 025 361"
type input "[EMAIL_ADDRESS][DOMAIN_NAME]"
click at [384, 124] on link "Nestlé New Zealand Limited" at bounding box center [390, 129] width 118 height 12
type input "Nestlé New Zealand Limited"
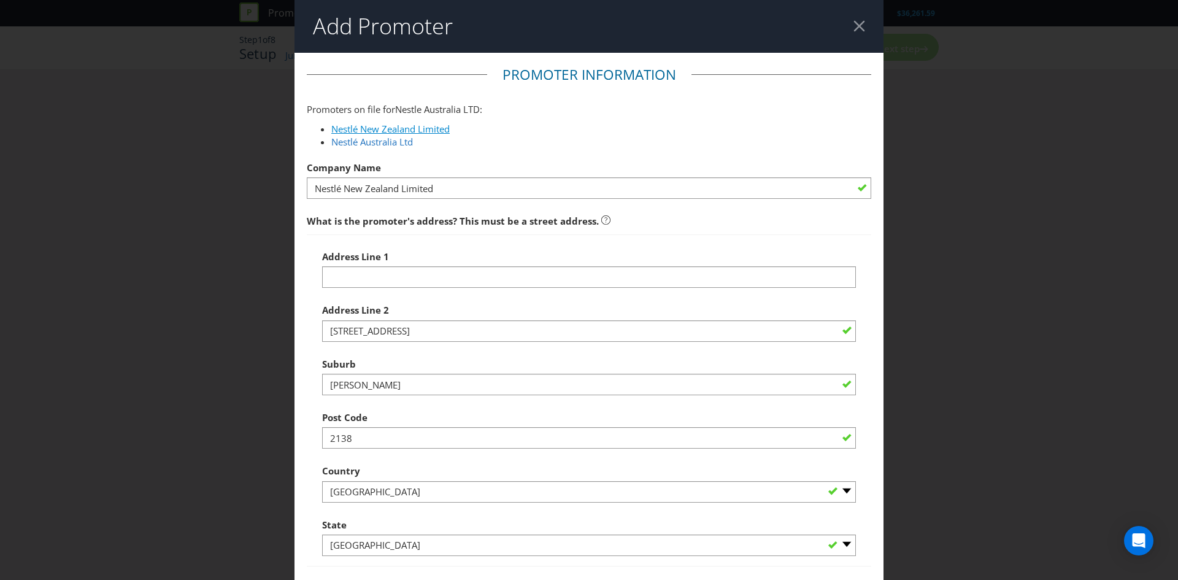
type input "Level 3, Buildings [STREET_ADDRESS]"
type input "[GEOGRAPHIC_DATA], [GEOGRAPHIC_DATA]"
type input "1010"
select select "NZ"
type input "0800 830 840"
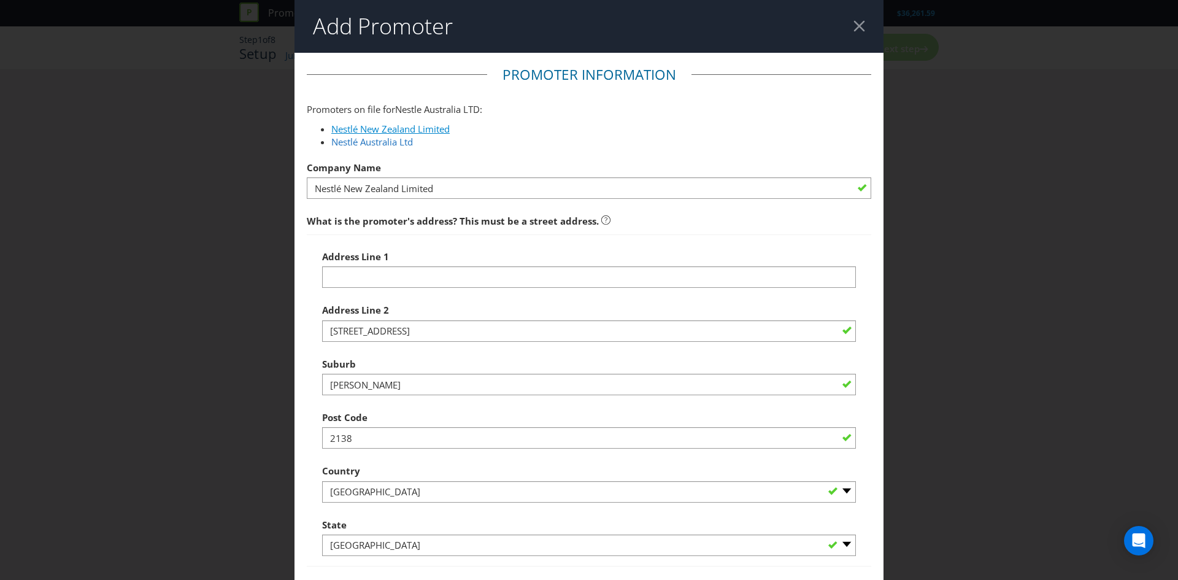
type input "[DOMAIN_NAME][EMAIL_ADDRESS][DOMAIN_NAME]"
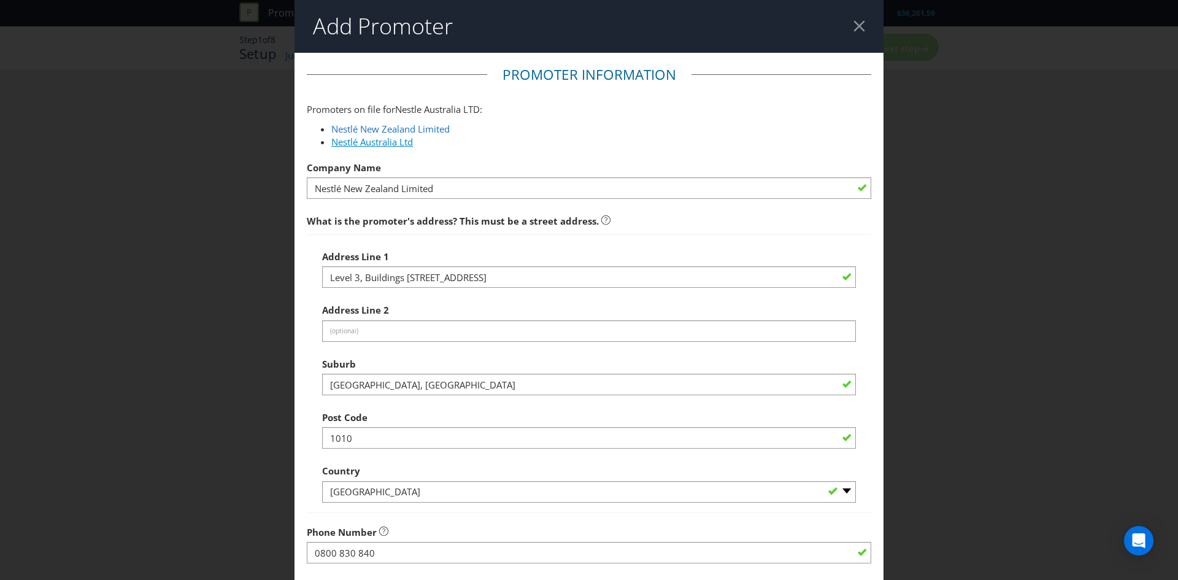
click at [368, 142] on link "Nestlé Australia Ltd" at bounding box center [372, 142] width 82 height 12
type input "Nestlé Australia Ltd"
type input "1 Homebush Bay Drive"
type input "[PERSON_NAME]"
type input "2138"
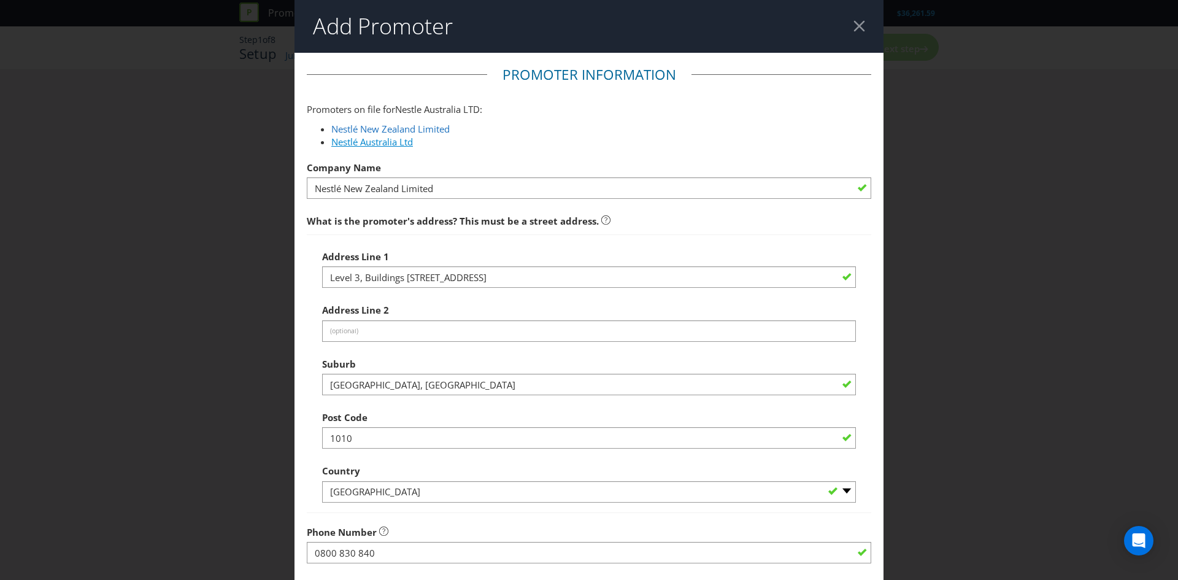
select select "AU"
type input "1800 025 361"
type input "[EMAIL_ADDRESS][DOMAIN_NAME]"
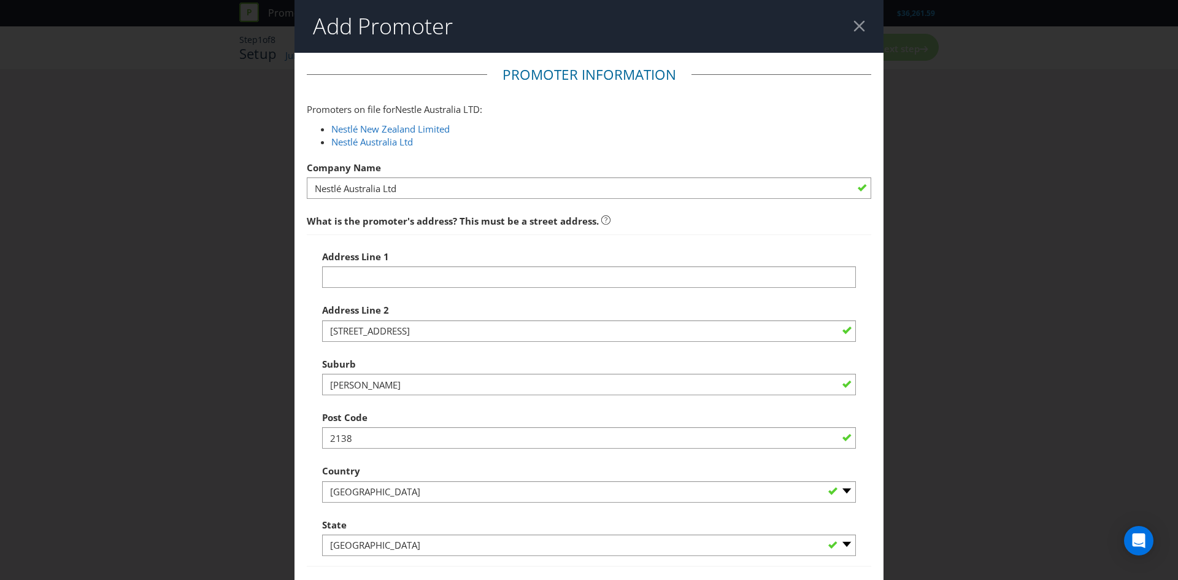
click at [870, 31] on header "Add Promoter" at bounding box center [589, 26] width 589 height 53
click at [859, 30] on div at bounding box center [860, 26] width 12 height 12
